Goal: Information Seeking & Learning: Learn about a topic

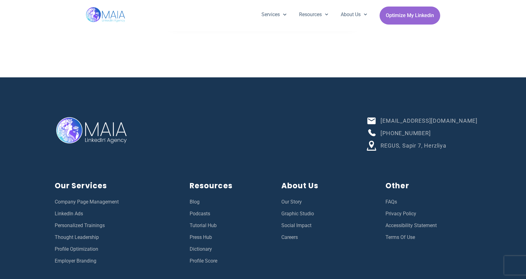
scroll to position [2178, 0]
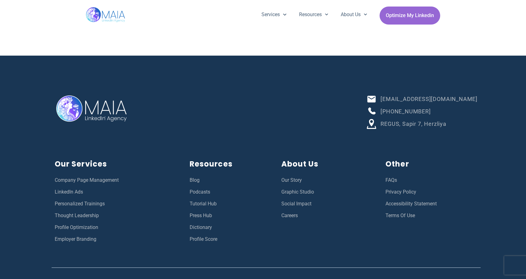
drag, startPoint x: 466, startPoint y: 107, endPoint x: 415, endPoint y: 107, distance: 50.7
click at [415, 107] on li "[PHONE_NUMBER]" at bounding box center [422, 112] width 111 height 11
copy span "972-52-333-9400"
click at [376, 121] on icon at bounding box center [371, 124] width 9 height 10
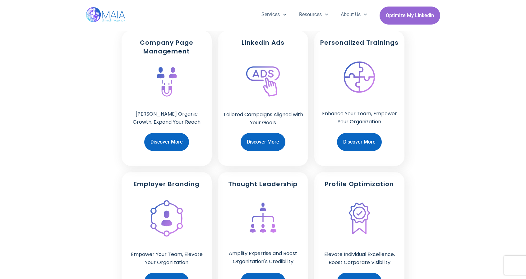
scroll to position [467, 0]
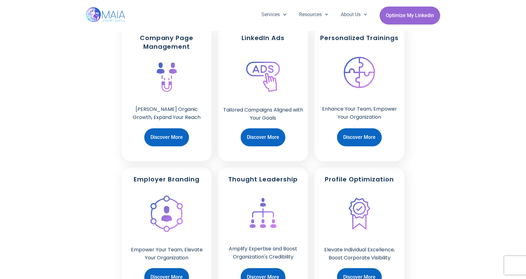
drag, startPoint x: 370, startPoint y: 121, endPoint x: 386, endPoint y: 197, distance: 77.3
click at [386, 197] on div "Profile Optimization Elevate Individual Excellence, Boost Corporate Visibility …" at bounding box center [360, 235] width 90 height 134
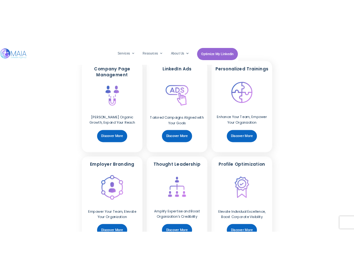
scroll to position [466, 0]
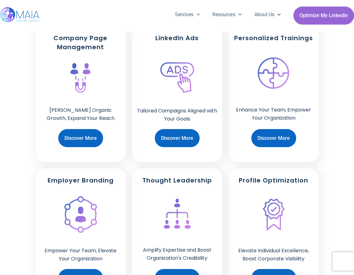
click at [337, 101] on div "Company Page Management [PERSON_NAME] Organic Growth, Expand Your Reach Discove…" at bounding box center [177, 164] width 348 height 282
click at [335, 59] on div "Company Page Management [PERSON_NAME] Organic Growth, Expand Your Reach Discove…" at bounding box center [177, 164] width 348 height 282
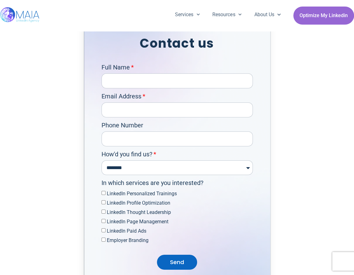
scroll to position [1680, 0]
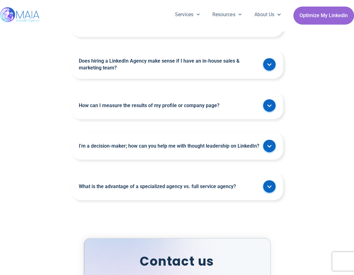
click at [324, 46] on div "FAQs Why is LinkedIn important for my business or personal brand? LinkedIn is t…" at bounding box center [177, 85] width 354 height 235
